Goal: Check status

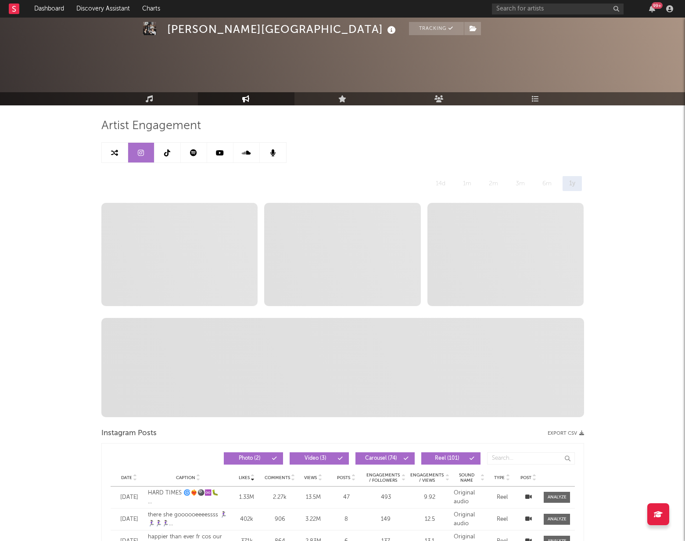
select select "6m"
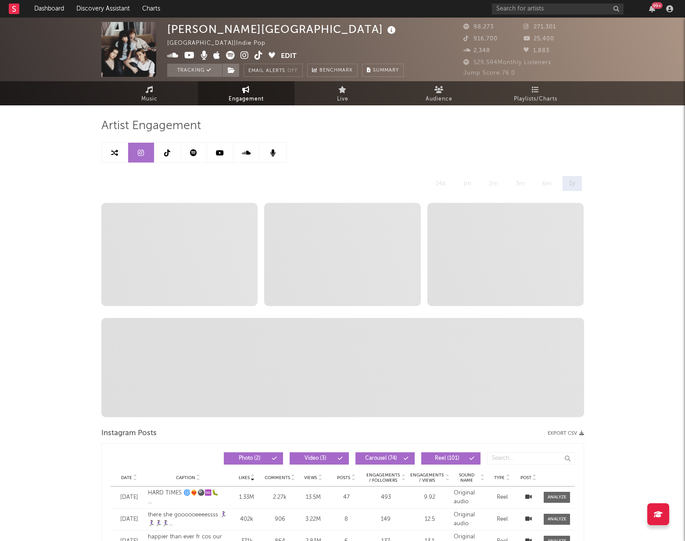
click at [170, 151] on link at bounding box center [168, 153] width 26 height 20
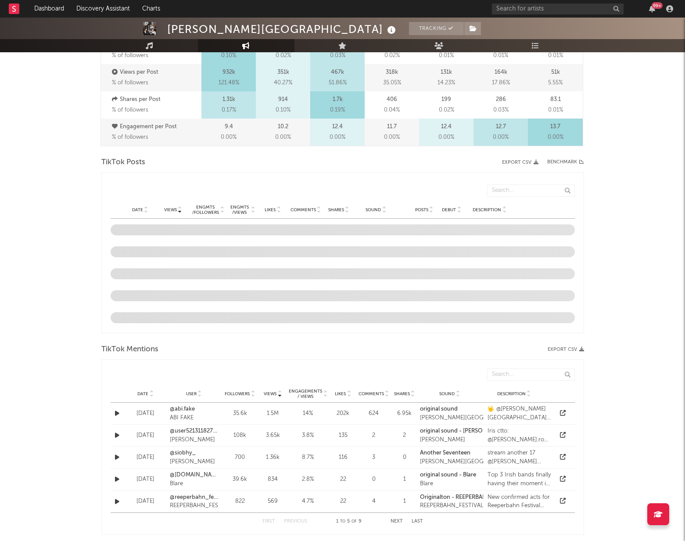
select select "6m"
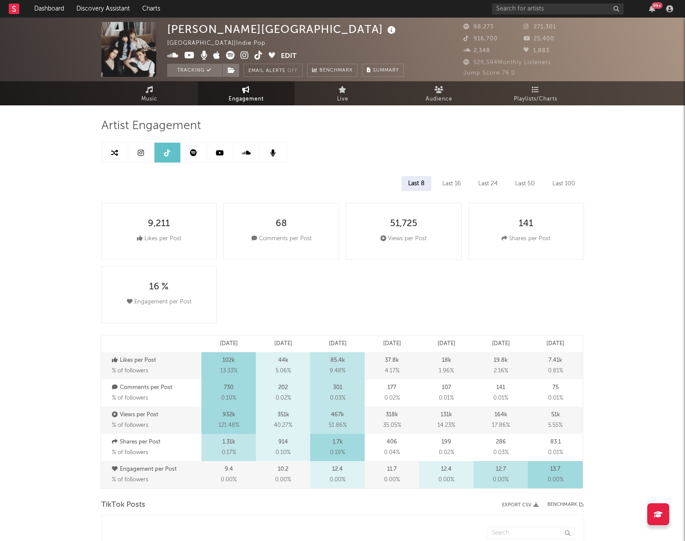
click at [200, 152] on link at bounding box center [194, 153] width 26 height 20
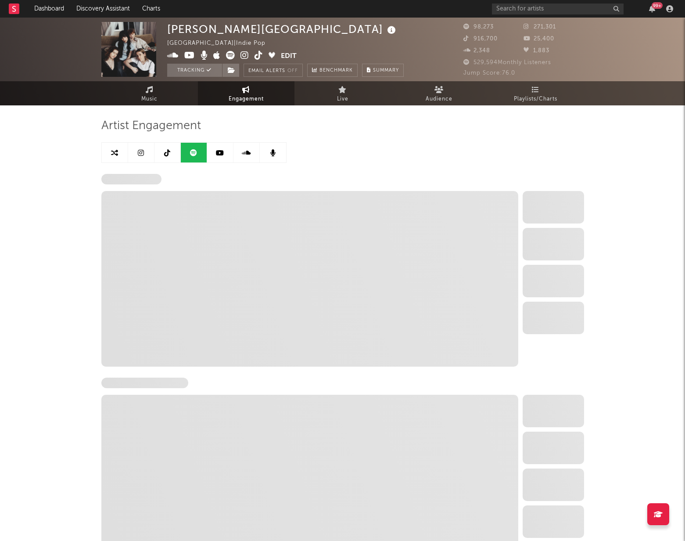
select select "6m"
select select "1w"
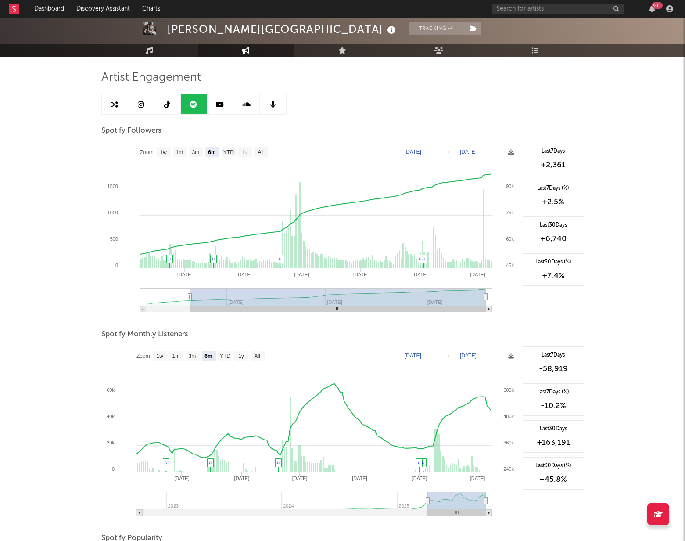
scroll to position [50, 0]
